Goal: Use online tool/utility: Utilize a website feature to perform a specific function

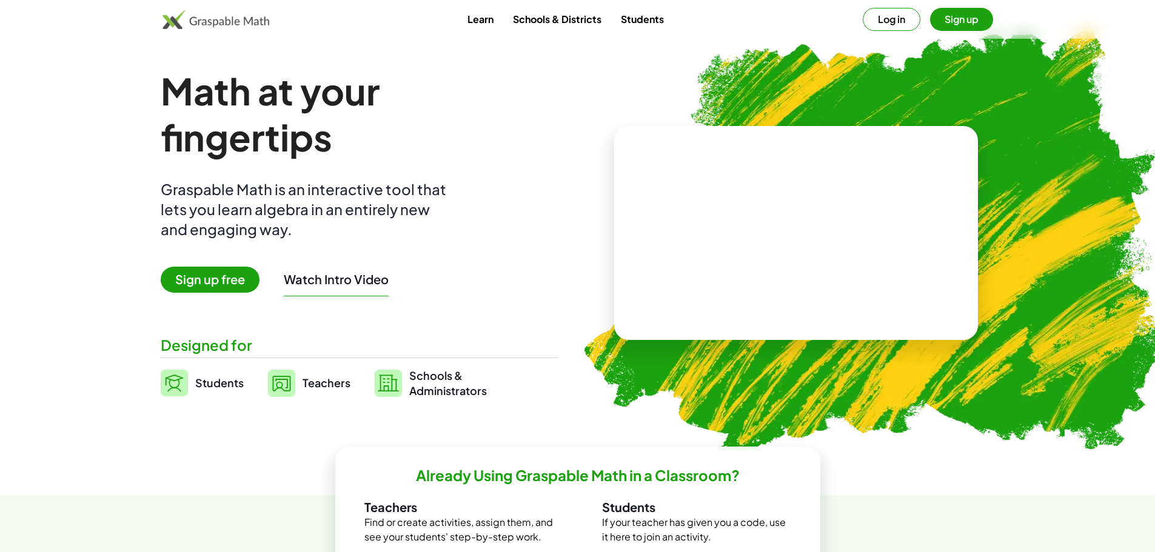
click at [951, 21] on button "Sign up" at bounding box center [961, 19] width 63 height 23
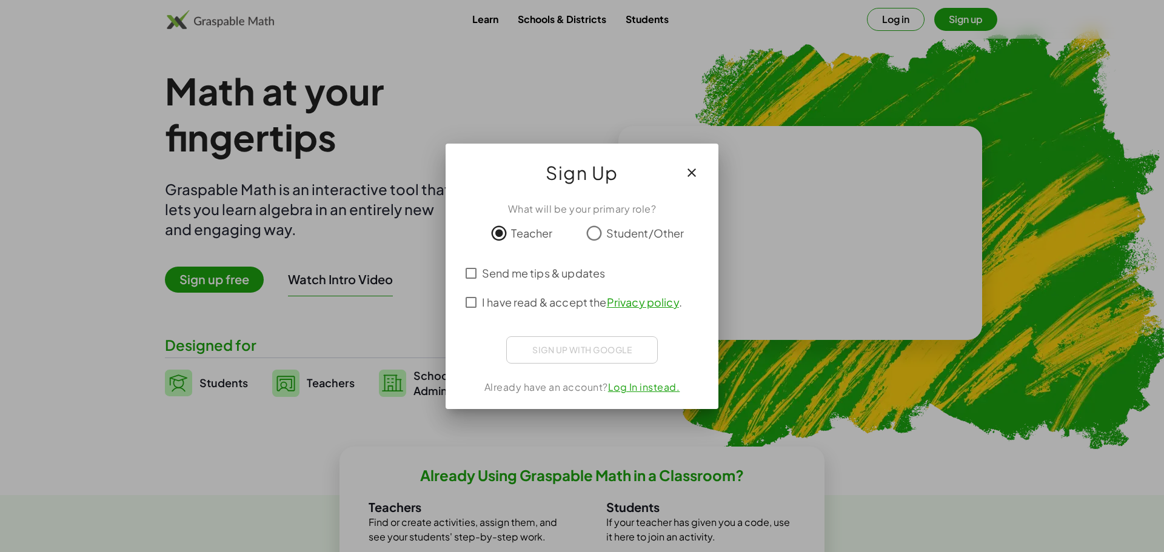
click at [482, 281] on div "Send me tips & updates" at bounding box center [582, 273] width 244 height 29
click at [480, 320] on div "What will be your primary role? Teacher Student/Other Send me tips & updates I …" at bounding box center [582, 300] width 273 height 217
click at [483, 277] on span "Send me tips & updates" at bounding box center [543, 273] width 123 height 16
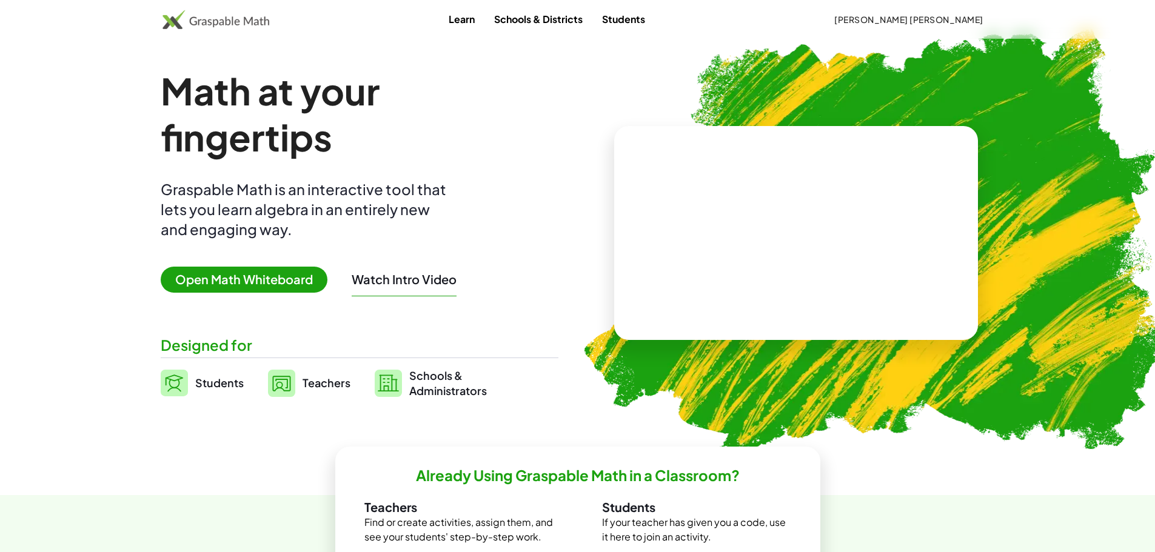
click at [592, 25] on link "Schools & Districts" at bounding box center [539, 19] width 108 height 22
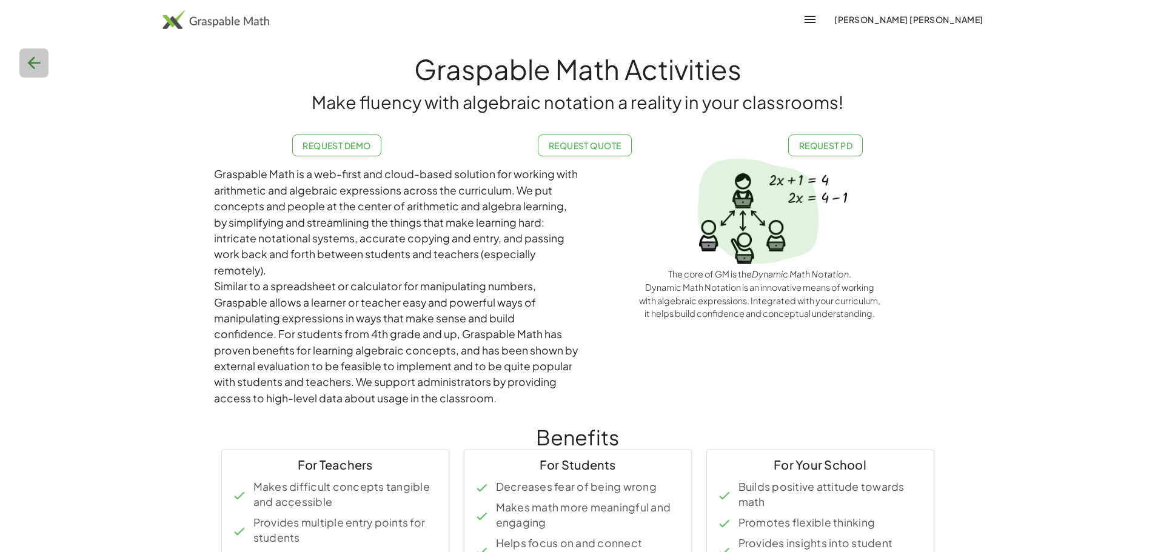
click at [41, 64] on icon "button" at bounding box center [33, 62] width 19 height 19
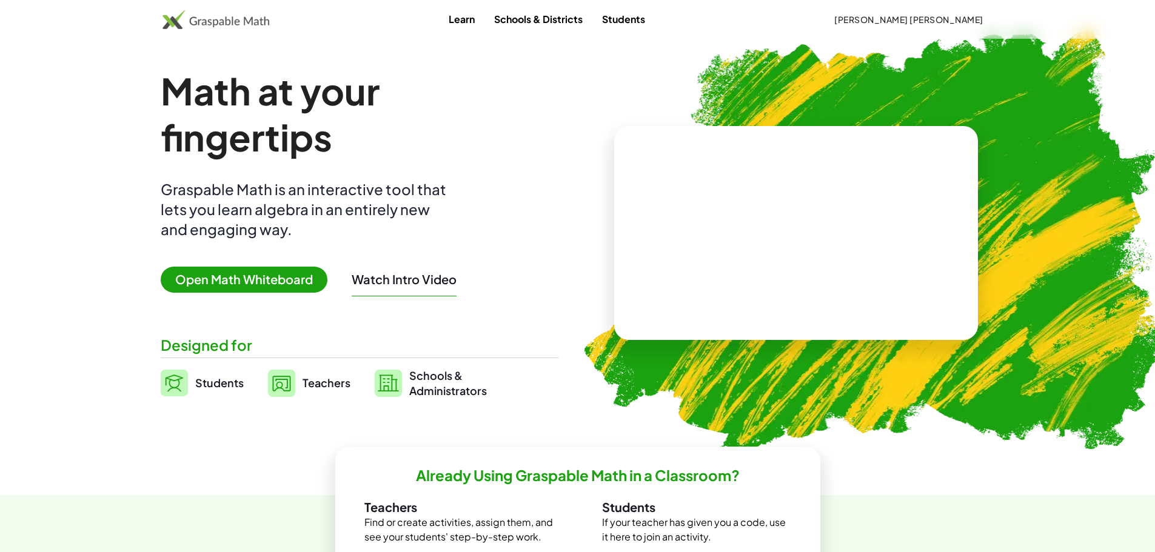
click at [255, 281] on span "Open Math Whiteboard" at bounding box center [244, 280] width 167 height 26
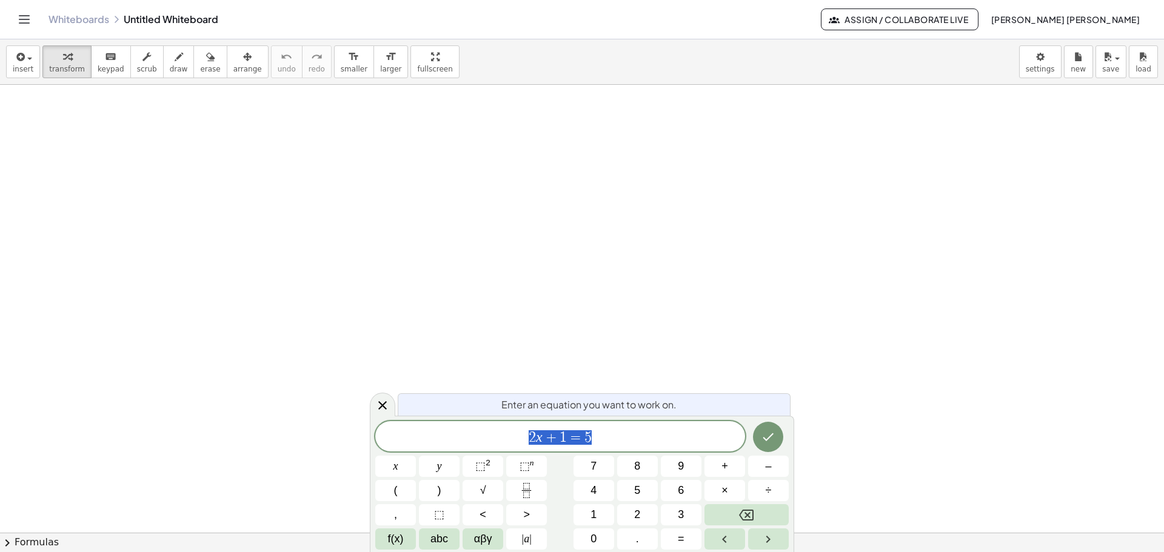
scroll to position [162, 0]
click at [774, 438] on icon "Done" at bounding box center [768, 437] width 15 height 15
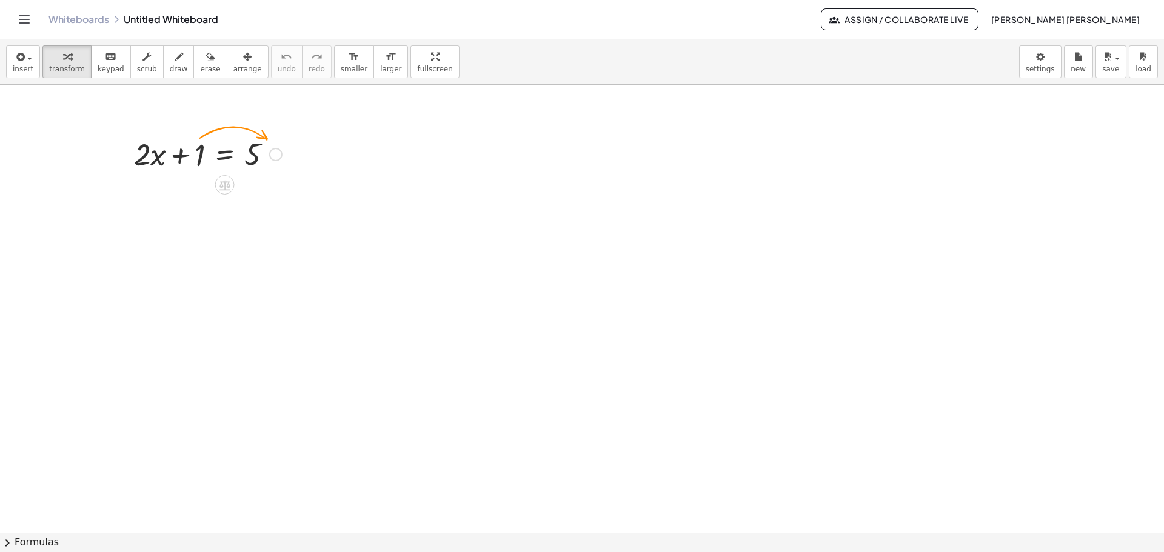
click at [240, 160] on div at bounding box center [208, 153] width 160 height 41
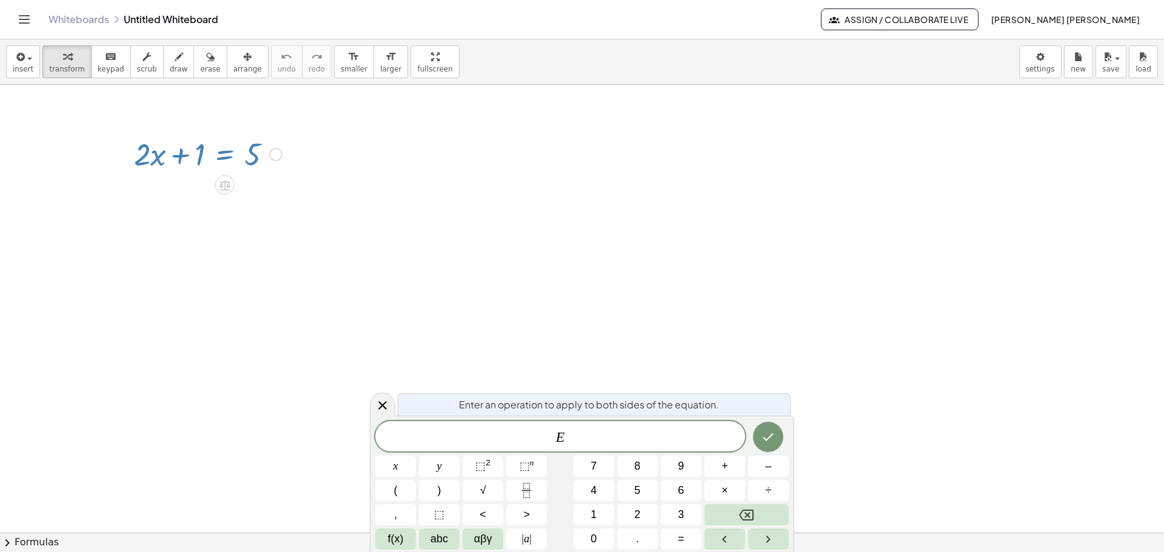
click at [733, 109] on div at bounding box center [582, 410] width 1164 height 975
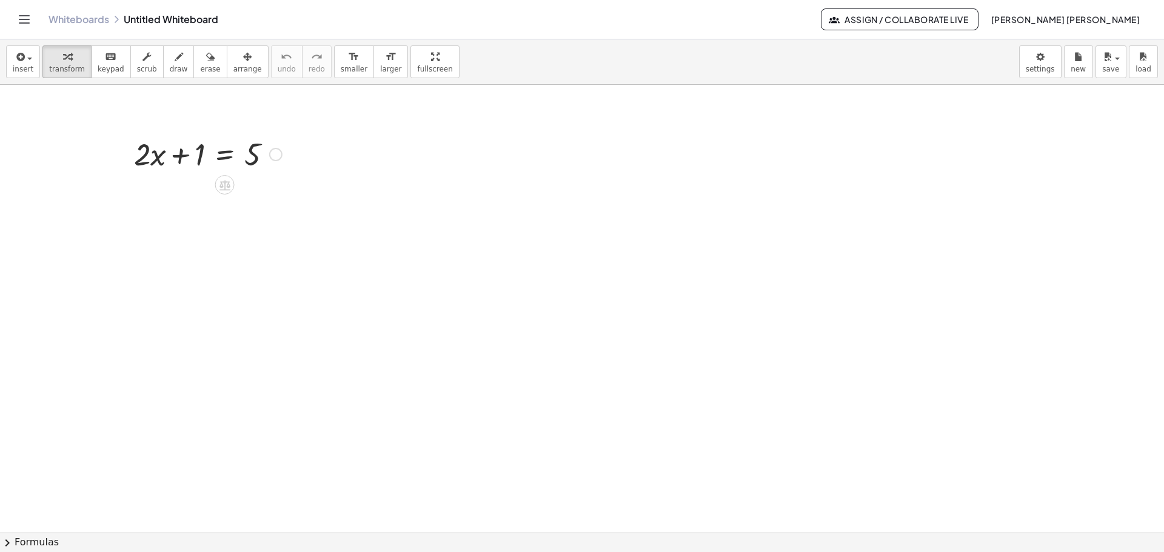
click at [248, 152] on div at bounding box center [208, 153] width 160 height 41
click at [227, 185] on icon at bounding box center [225, 185] width 11 height 10
click at [174, 188] on span "+" at bounding box center [176, 185] width 7 height 18
click at [189, 195] on div at bounding box center [207, 194] width 269 height 41
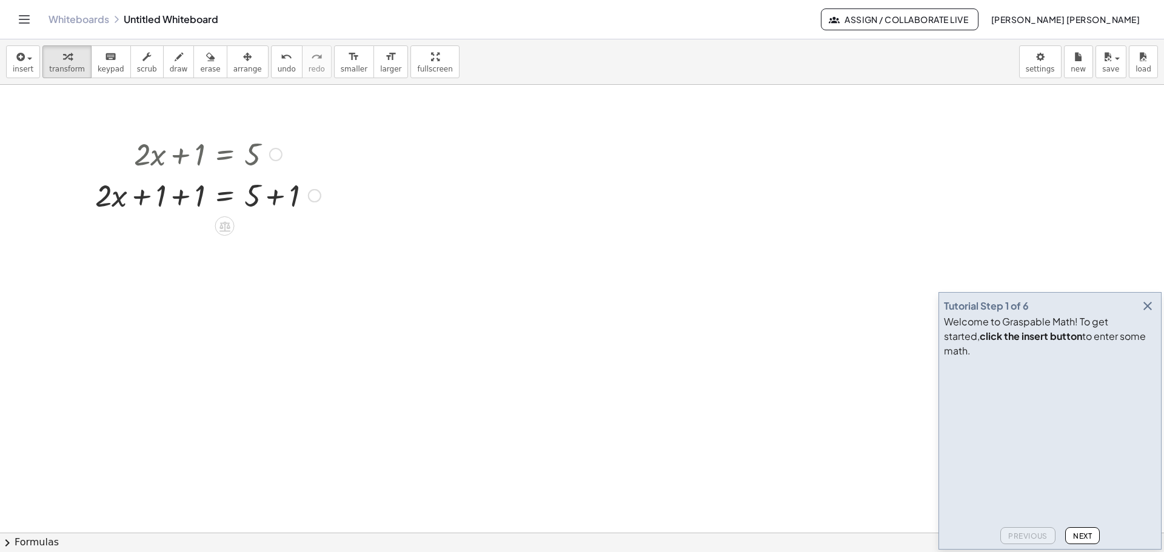
click at [1147, 314] on icon "button" at bounding box center [1148, 306] width 15 height 15
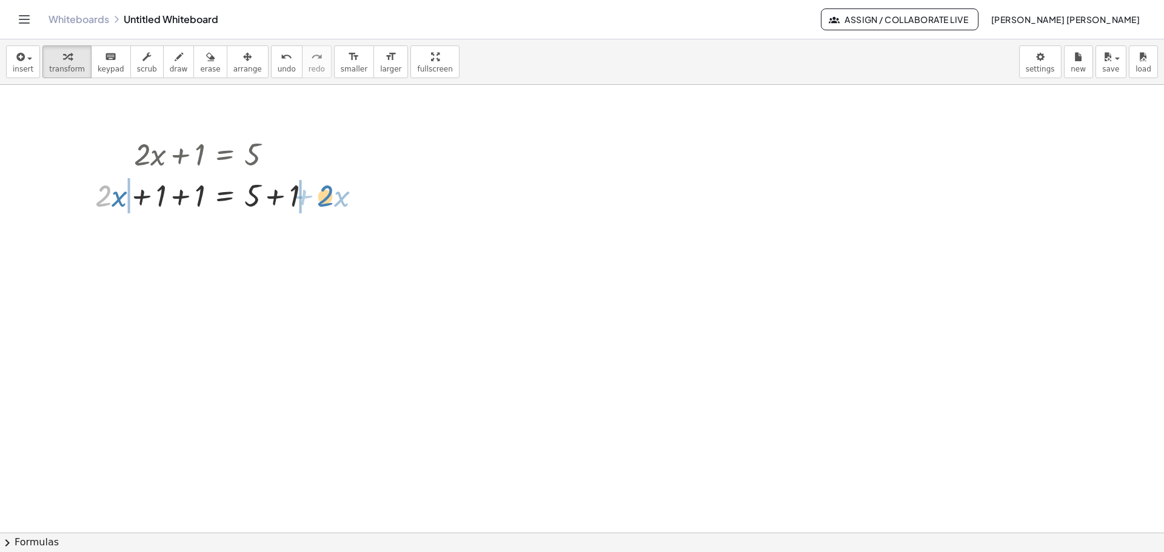
drag, startPoint x: 110, startPoint y: 196, endPoint x: 332, endPoint y: 196, distance: 221.9
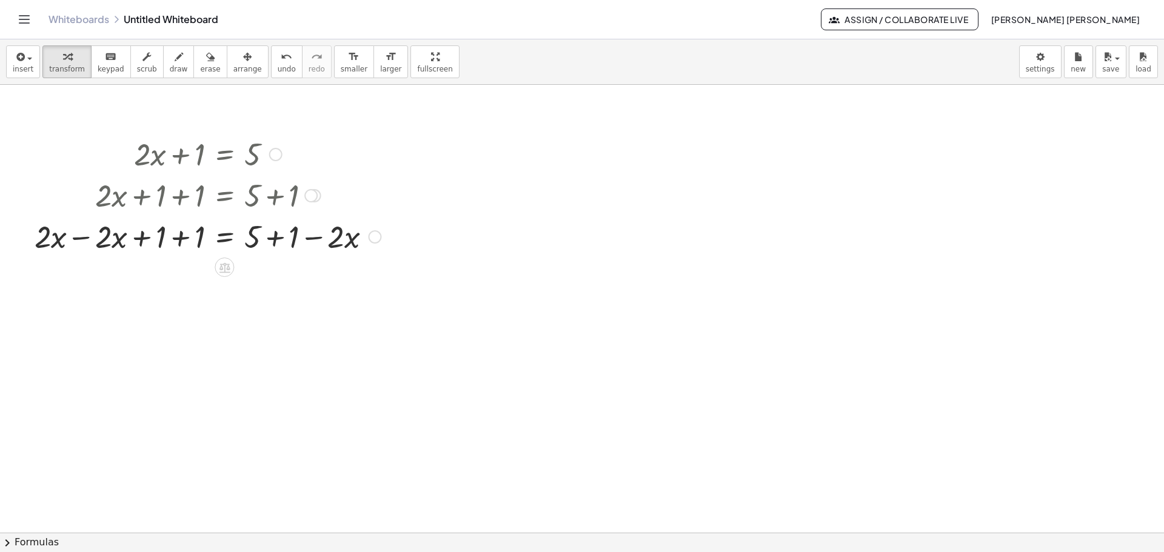
click at [224, 270] on icon at bounding box center [224, 267] width 13 height 13
click at [272, 269] on icon at bounding box center [272, 267] width 11 height 11
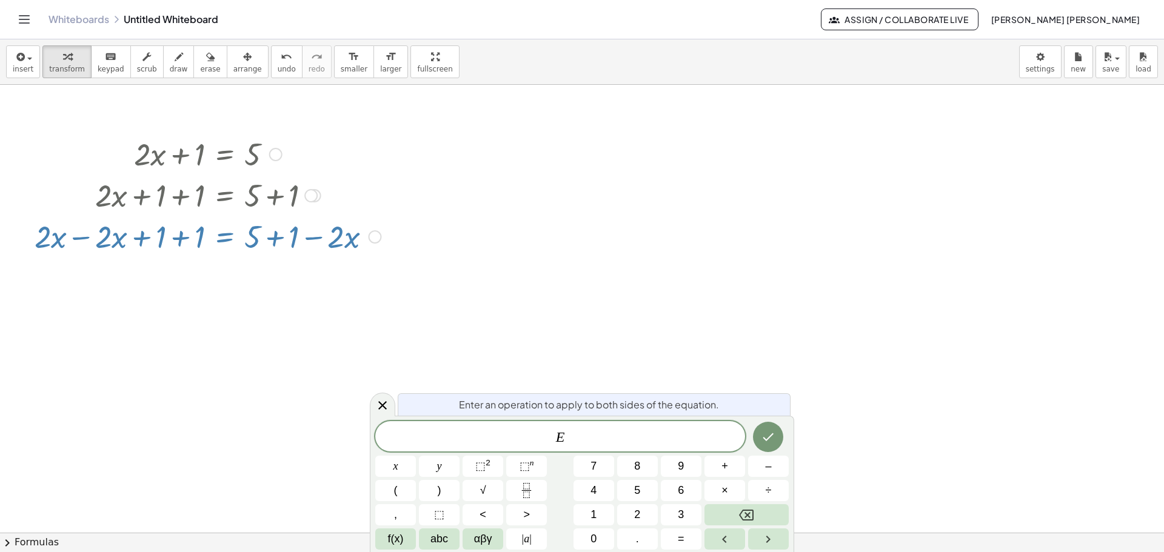
click at [585, 323] on div at bounding box center [582, 410] width 1164 height 975
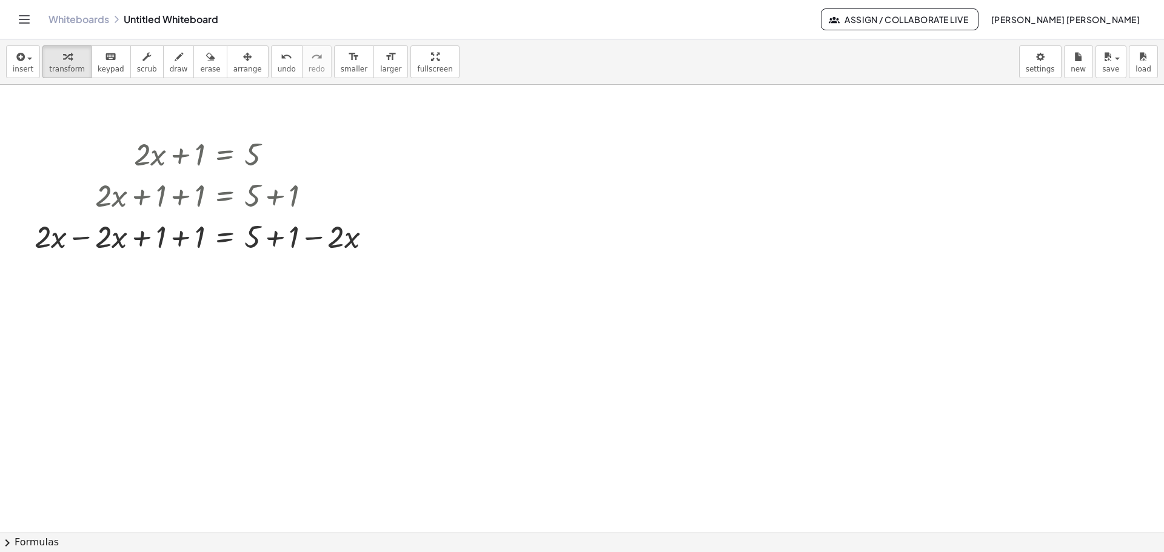
click at [180, 274] on div at bounding box center [582, 410] width 1164 height 975
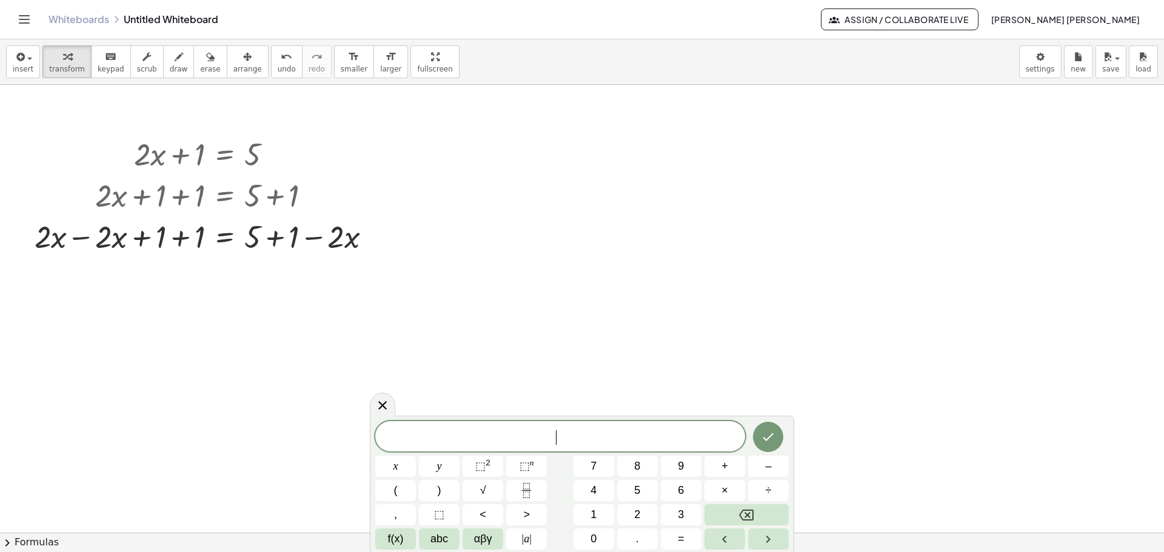
click at [183, 244] on div at bounding box center [208, 235] width 358 height 41
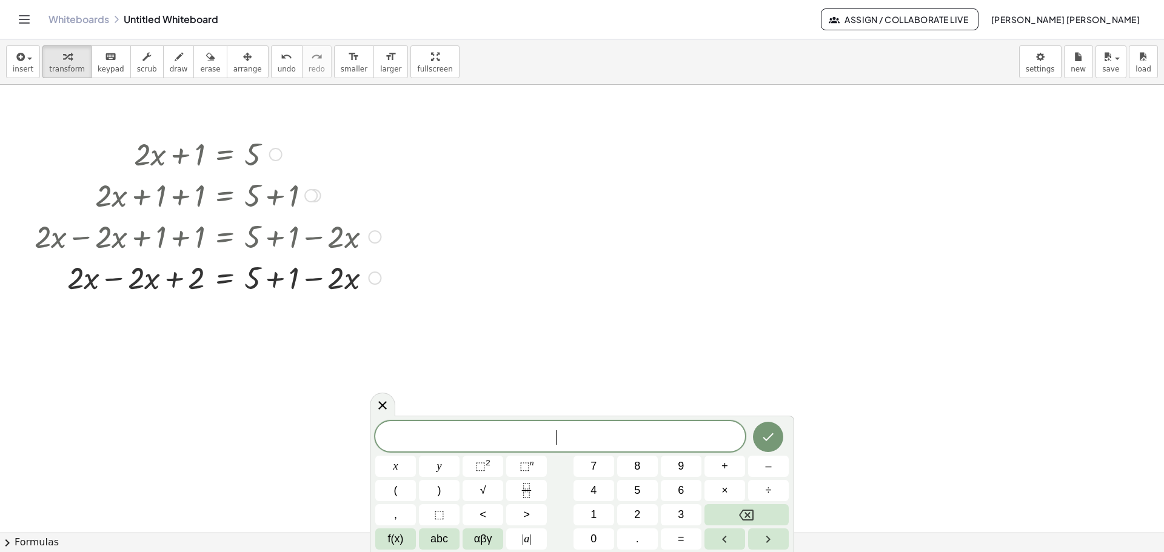
click at [193, 281] on div at bounding box center [208, 277] width 358 height 41
click at [126, 285] on div at bounding box center [208, 277] width 358 height 41
click at [312, 322] on div at bounding box center [208, 318] width 358 height 41
click at [280, 321] on div at bounding box center [208, 318] width 358 height 41
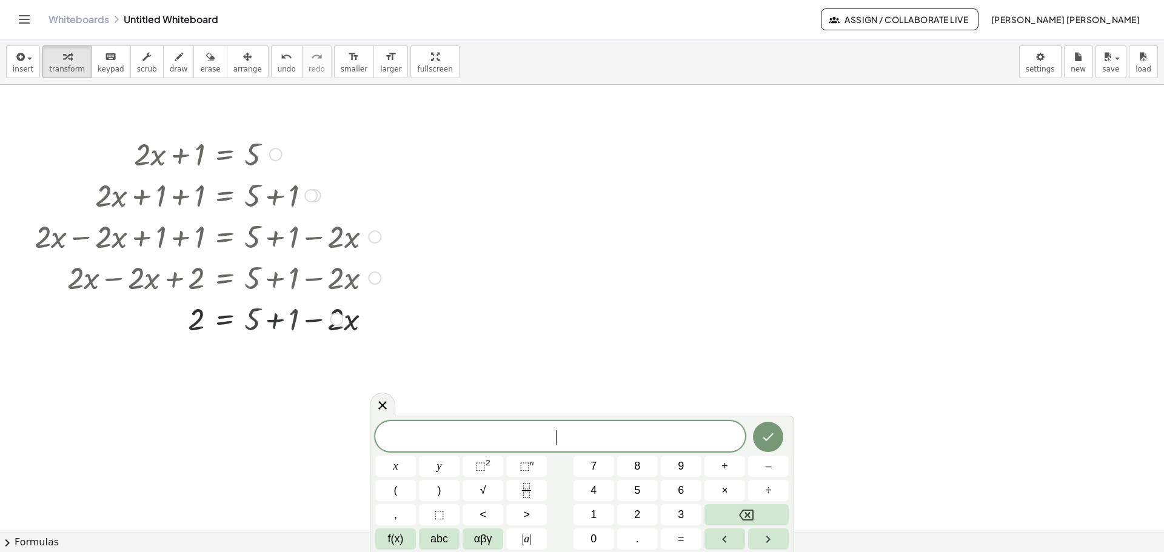
click at [280, 321] on div at bounding box center [208, 318] width 358 height 41
click at [421, 325] on div at bounding box center [227, 318] width 397 height 41
click at [292, 361] on div at bounding box center [208, 359] width 358 height 41
click at [303, 362] on div at bounding box center [208, 359] width 358 height 41
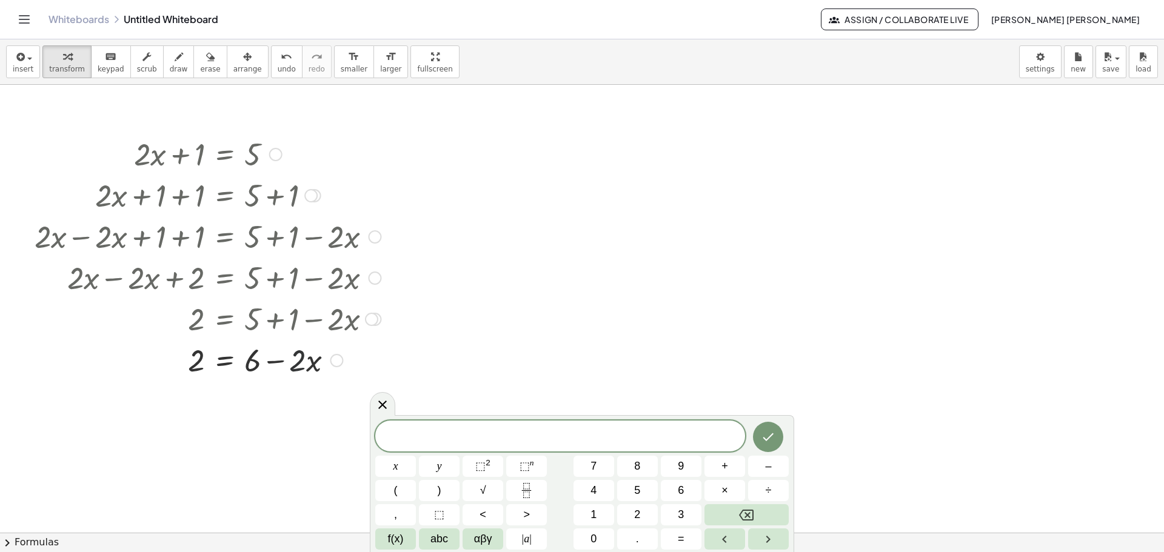
click at [303, 362] on div at bounding box center [208, 359] width 358 height 41
drag, startPoint x: 303, startPoint y: 363, endPoint x: 320, endPoint y: 356, distance: 18.2
click at [320, 356] on div at bounding box center [208, 359] width 358 height 41
click at [281, 60] on icon "undo" at bounding box center [287, 57] width 12 height 15
click at [247, 367] on div at bounding box center [208, 359] width 358 height 41
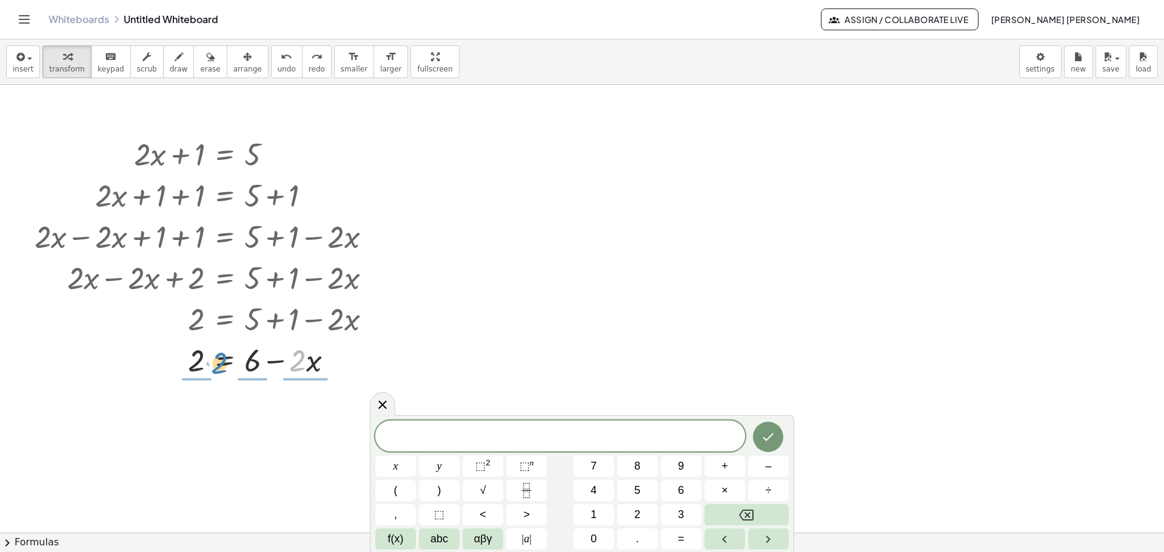
drag, startPoint x: 298, startPoint y: 360, endPoint x: 220, endPoint y: 363, distance: 78.3
click at [220, 363] on div at bounding box center [208, 359] width 358 height 41
